Goal: Task Accomplishment & Management: Manage account settings

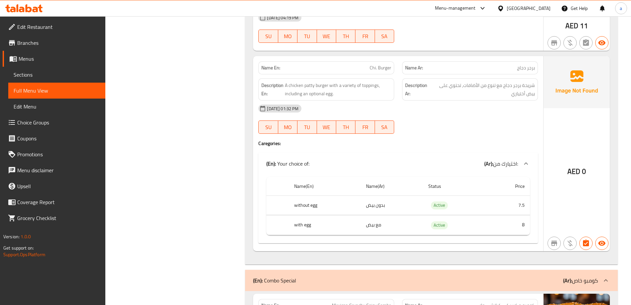
scroll to position [1889, 0]
click at [390, 69] on span "Chi. Burger" at bounding box center [381, 67] width 22 height 7
copy span "Chi. Burger"
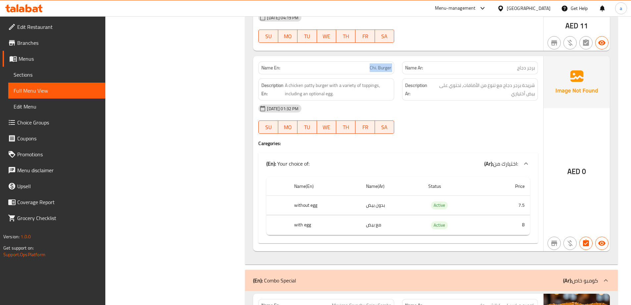
click at [47, 77] on span "Sections" at bounding box center [57, 75] width 87 height 8
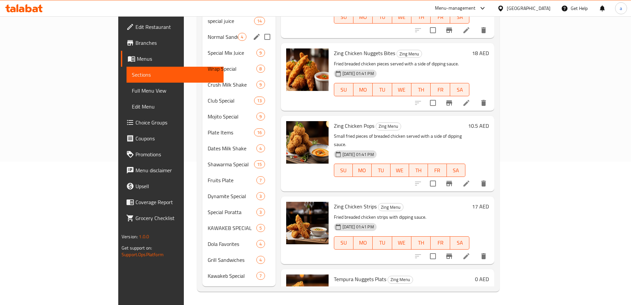
scroll to position [93, 0]
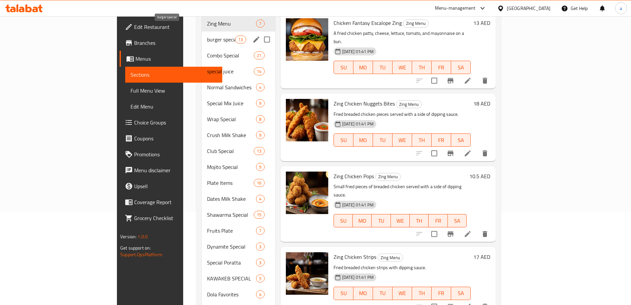
click at [207, 35] on span "burger special" at bounding box center [221, 39] width 28 height 8
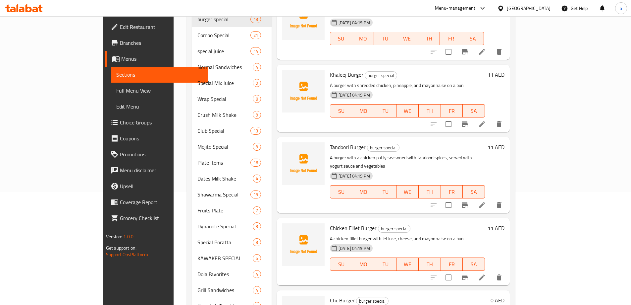
scroll to position [133, 0]
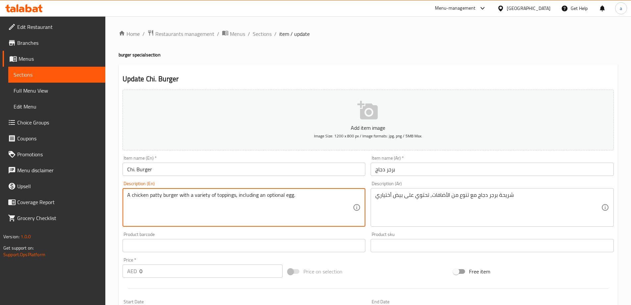
click at [310, 194] on textarea "A chicken patty burger with a variety of toppings, including an optional egg." at bounding box center [240, 207] width 226 height 31
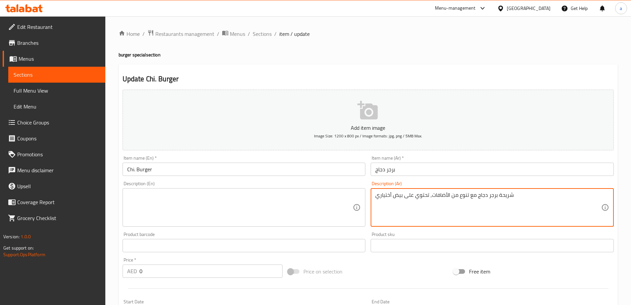
click at [402, 197] on textarea "شريحة برجر دجاج مع تنوع من الأضافات, تحتوي على بيض أختياري" at bounding box center [489, 207] width 226 height 31
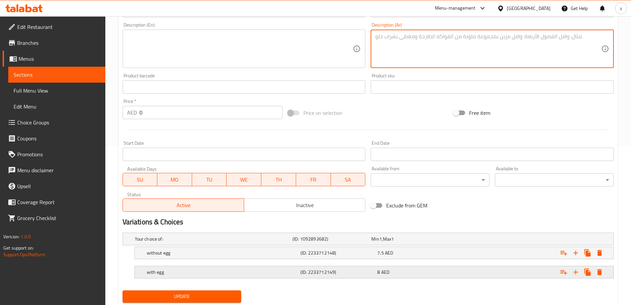
scroll to position [179, 0]
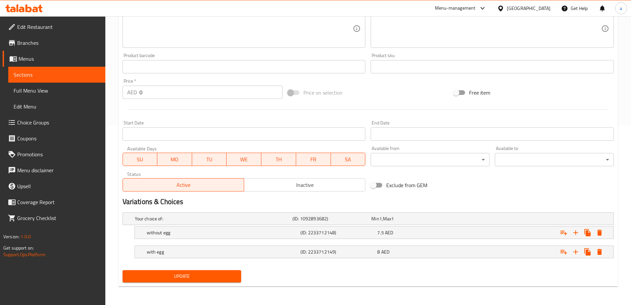
click at [210, 267] on div "Update" at bounding box center [182, 276] width 124 height 18
click at [210, 271] on button "Update" at bounding box center [182, 276] width 119 height 12
